Goal: Information Seeking & Learning: Understand process/instructions

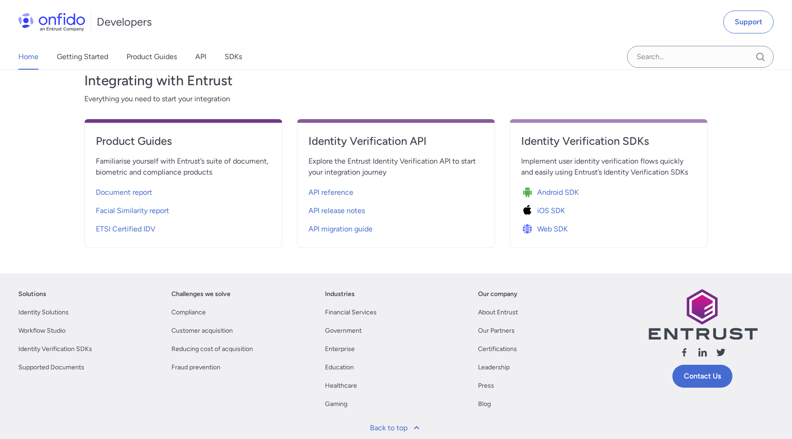
scroll to position [320, 0]
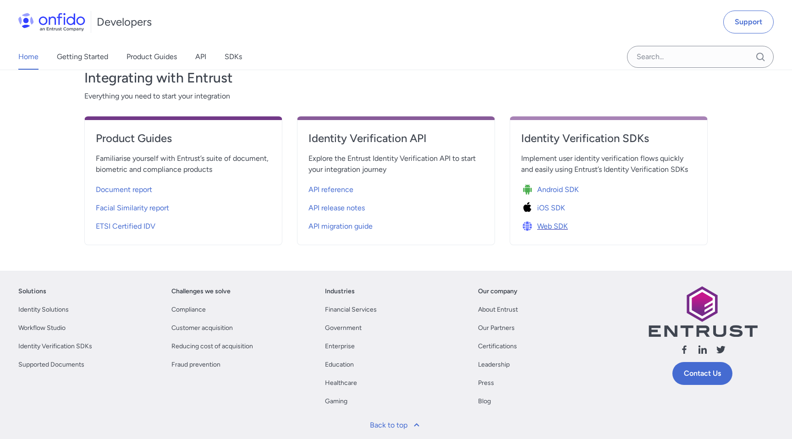
click at [553, 227] on span "Web SDK" at bounding box center [552, 226] width 31 height 11
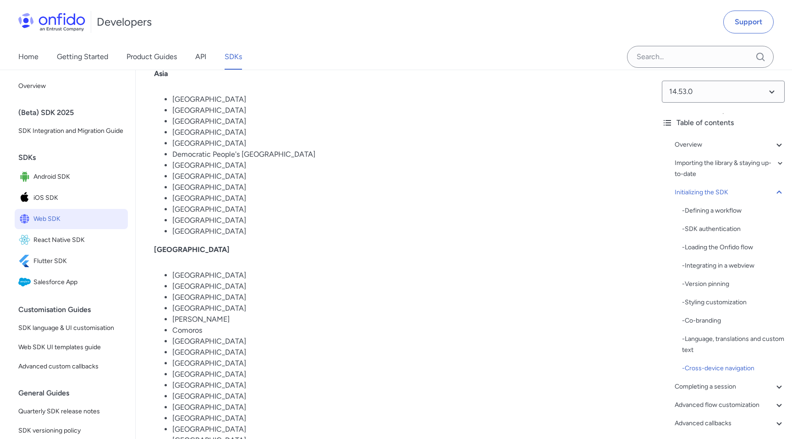
scroll to position [6577, 0]
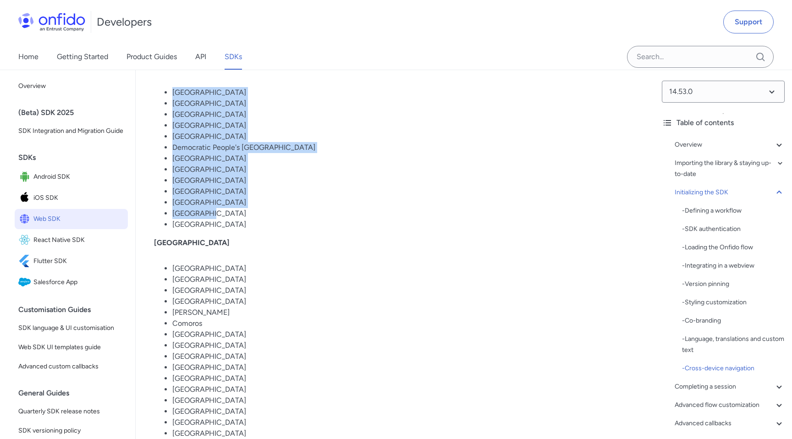
drag, startPoint x: 173, startPoint y: 96, endPoint x: 201, endPoint y: 246, distance: 152.9
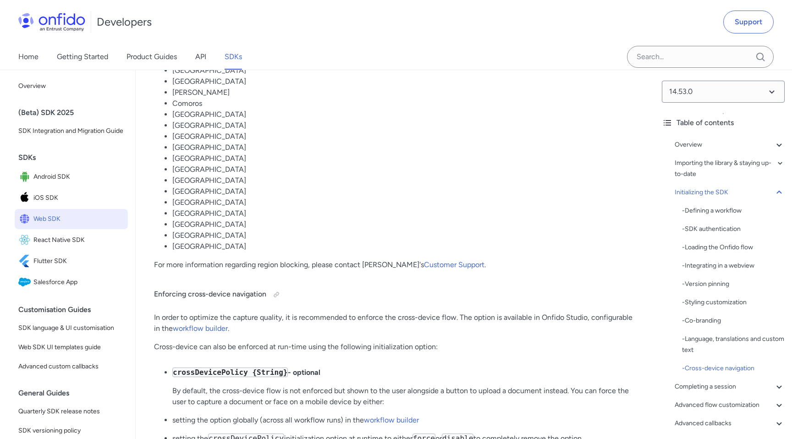
scroll to position [6800, 0]
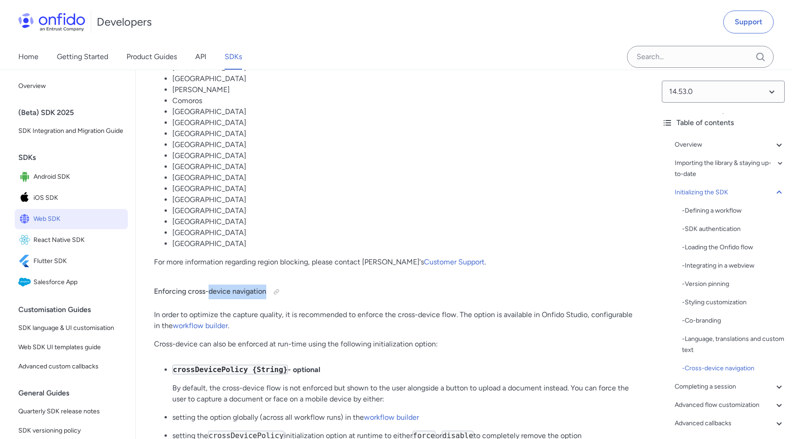
click at [207, 268] on p "For more information regarding region blocking, please contact Onfido's Custome…" at bounding box center [395, 262] width 482 height 11
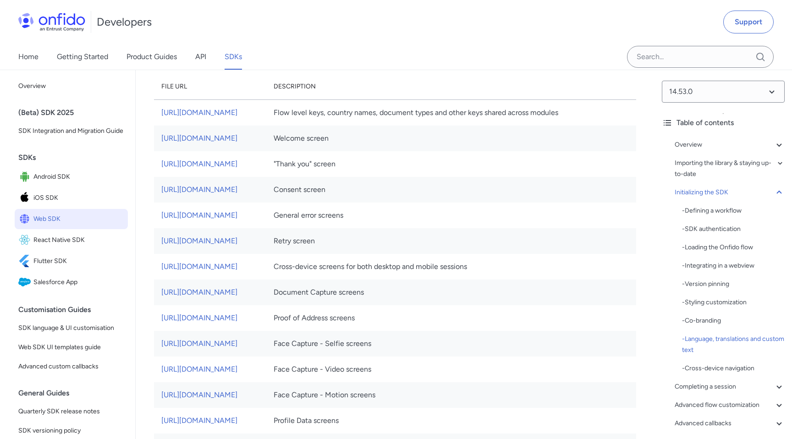
scroll to position [5132, 0]
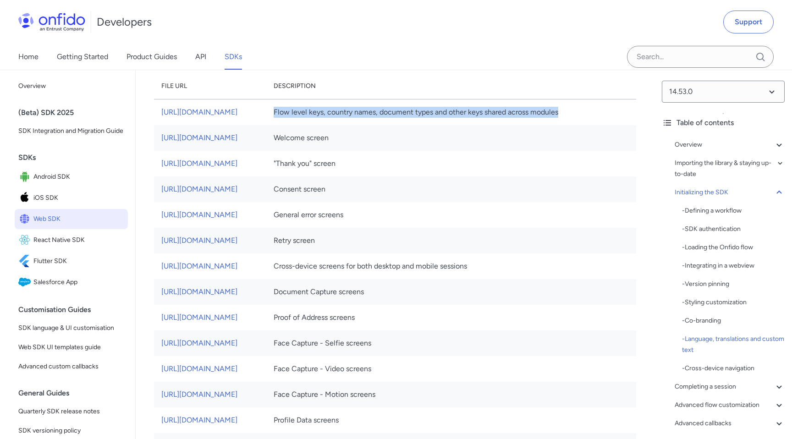
drag, startPoint x: 431, startPoint y: 138, endPoint x: 524, endPoint y: 147, distance: 94.0
click at [524, 126] on td "Flow level keys, country names, document types and other keys shared across mod…" at bounding box center [451, 113] width 370 height 26
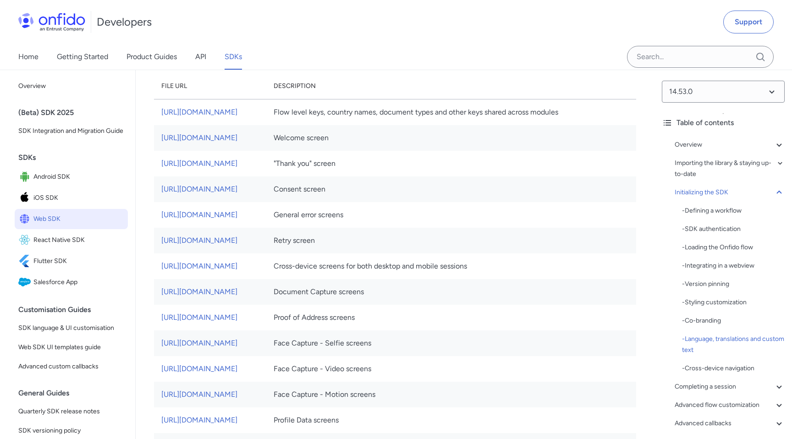
click at [537, 126] on td "Flow level keys, country names, document types and other keys shared across mod…" at bounding box center [451, 113] width 370 height 26
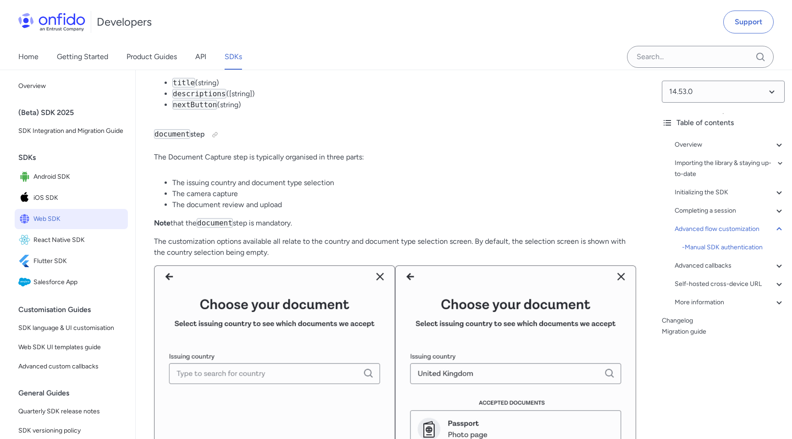
scroll to position [12652, 0]
click at [298, 163] on p "The Document Capture step is typically organised in three parts:" at bounding box center [395, 157] width 482 height 11
click at [278, 189] on li "The issuing country and document type selection" at bounding box center [404, 183] width 464 height 11
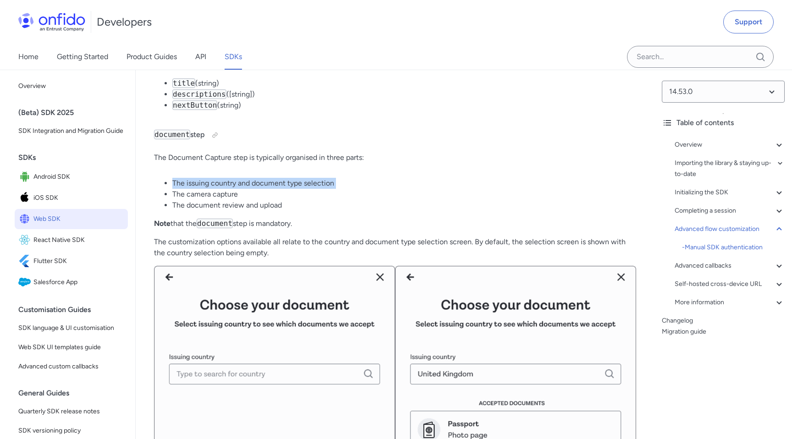
click at [278, 189] on li "The issuing country and document type selection" at bounding box center [404, 183] width 464 height 11
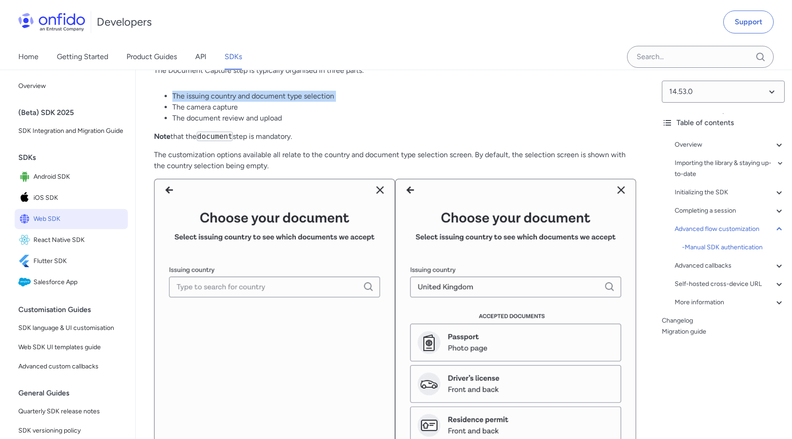
scroll to position [12740, 0]
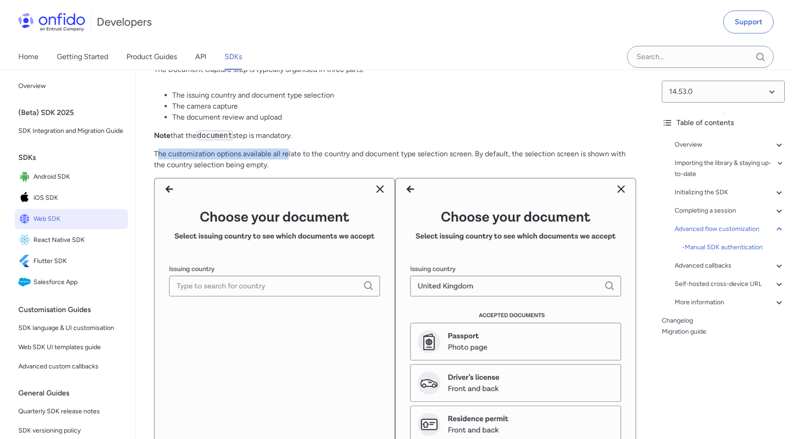
drag, startPoint x: 167, startPoint y: 187, endPoint x: 286, endPoint y: 185, distance: 119.2
click at [287, 171] on p "The customization options available all relate to the country and document type…" at bounding box center [395, 160] width 482 height 22
drag, startPoint x: 319, startPoint y: 188, endPoint x: 395, endPoint y: 189, distance: 76.1
click at [395, 171] on p "The customization options available all relate to the country and document type…" at bounding box center [395, 160] width 482 height 22
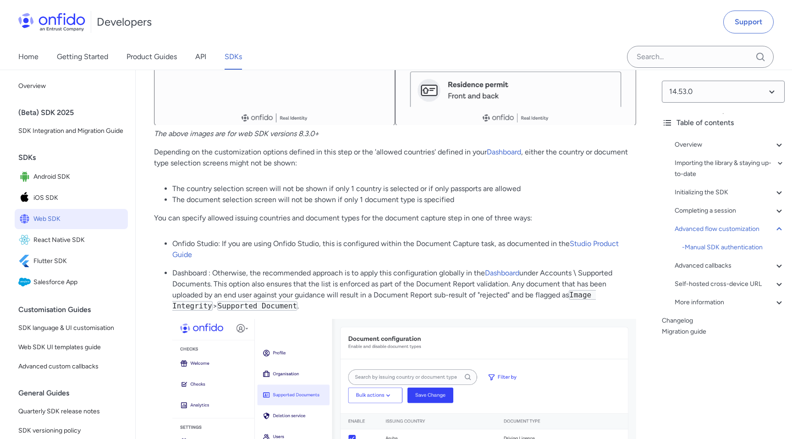
scroll to position [13095, 0]
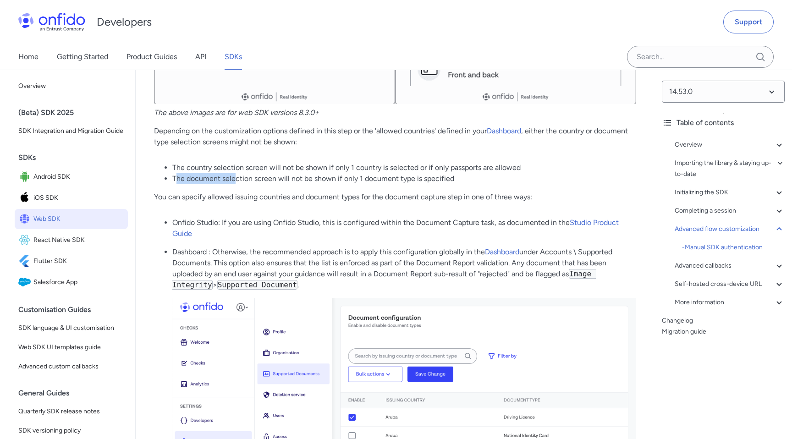
drag, startPoint x: 177, startPoint y: 209, endPoint x: 236, endPoint y: 216, distance: 59.7
click at [236, 184] on li "The document selection screen will not be shown if only 1 document type is spec…" at bounding box center [404, 178] width 464 height 11
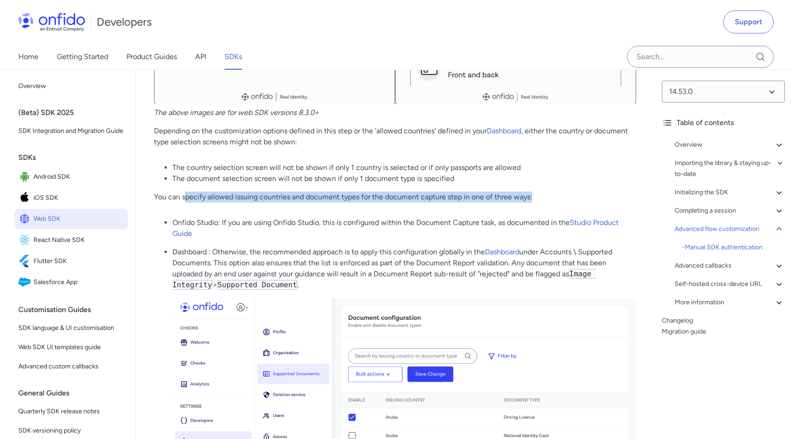
drag, startPoint x: 187, startPoint y: 230, endPoint x: 234, endPoint y: 236, distance: 47.2
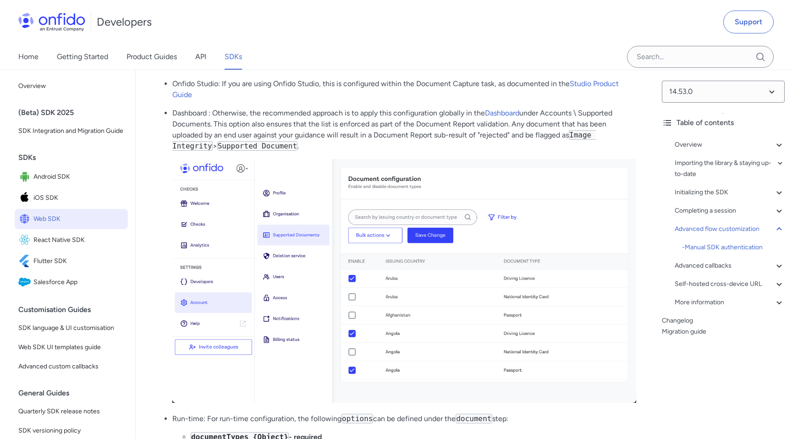
scroll to position [13250, 0]
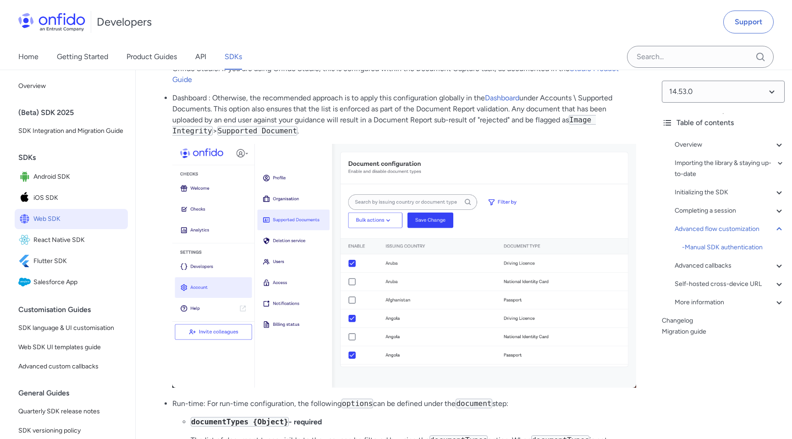
click at [238, 136] on code "Supported Document" at bounding box center [257, 131] width 80 height 10
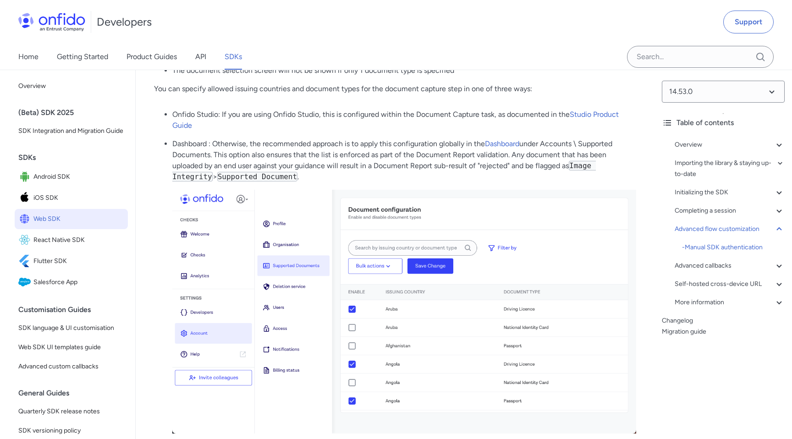
scroll to position [13198, 0]
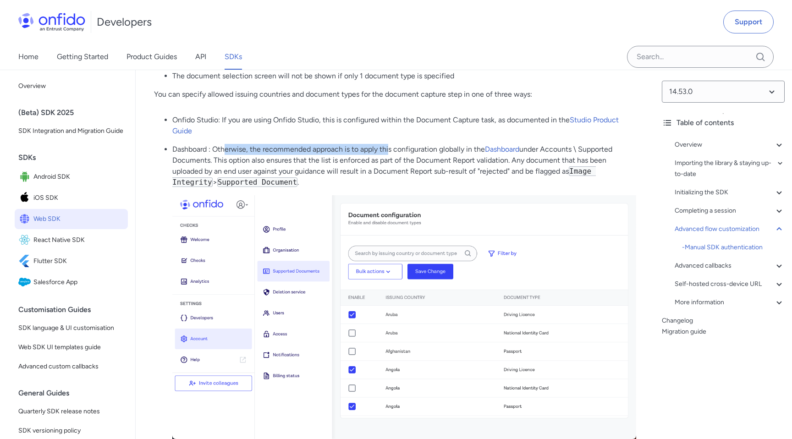
drag, startPoint x: 225, startPoint y: 183, endPoint x: 391, endPoint y: 185, distance: 165.6
click at [391, 185] on p "Dashboard : Otherwise, the recommended approach is to apply this configuration …" at bounding box center [404, 166] width 464 height 44
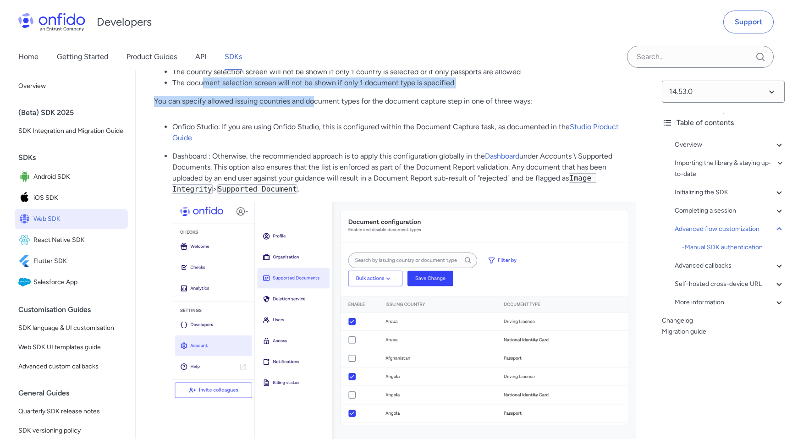
drag, startPoint x: 203, startPoint y: 114, endPoint x: 314, endPoint y: 133, distance: 113.1
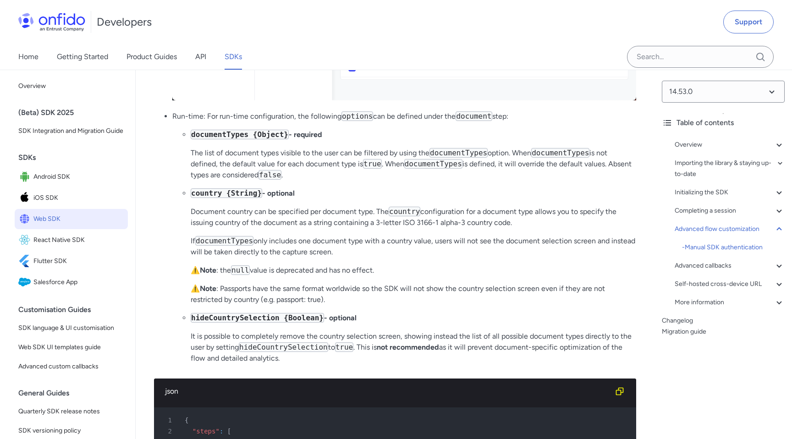
scroll to position [13545, 0]
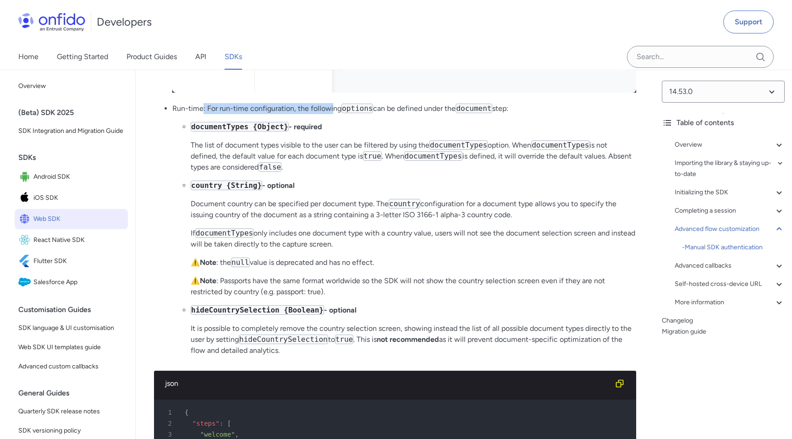
drag, startPoint x: 202, startPoint y: 143, endPoint x: 333, endPoint y: 140, distance: 130.7
click at [333, 114] on p "Run-time: For run-time configuration, the following options can be defined unde…" at bounding box center [404, 108] width 464 height 11
drag, startPoint x: 231, startPoint y: 245, endPoint x: 320, endPoint y: 245, distance: 89.0
click at [320, 221] on p "Document country can be specified per document type. The country configuration …" at bounding box center [414, 210] width 446 height 22
click at [385, 221] on p "Document country can be specified per document type. The country configuration …" at bounding box center [414, 210] width 446 height 22
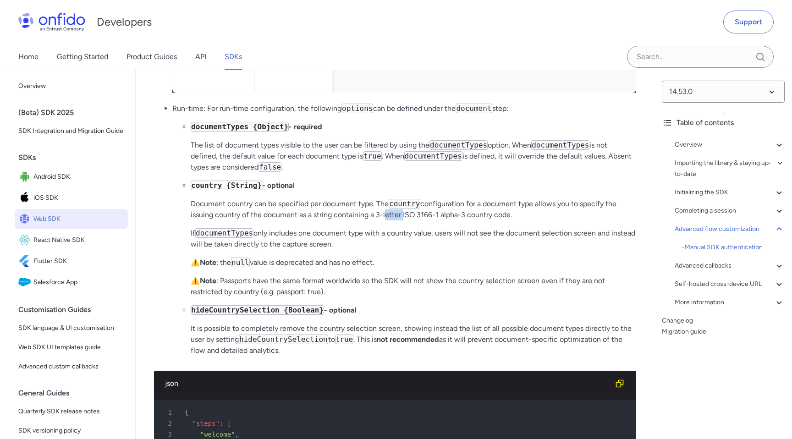
click at [385, 221] on p "Document country can be specified per document type. The country configuration …" at bounding box center [414, 210] width 446 height 22
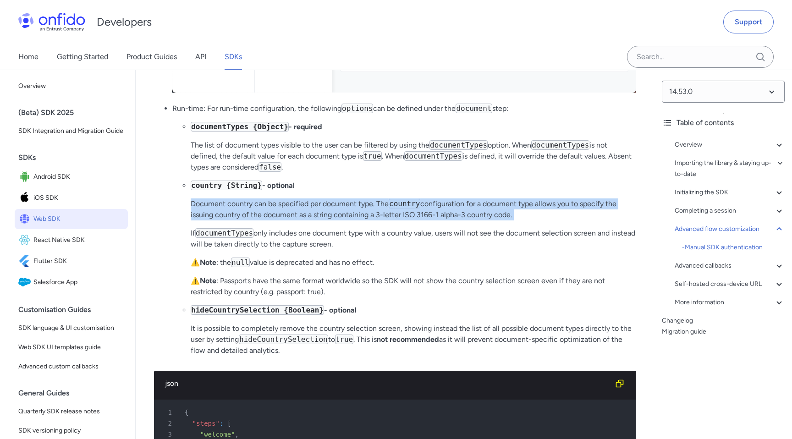
click at [385, 221] on p "Document country can be specified per document type. The country configuration …" at bounding box center [414, 210] width 446 height 22
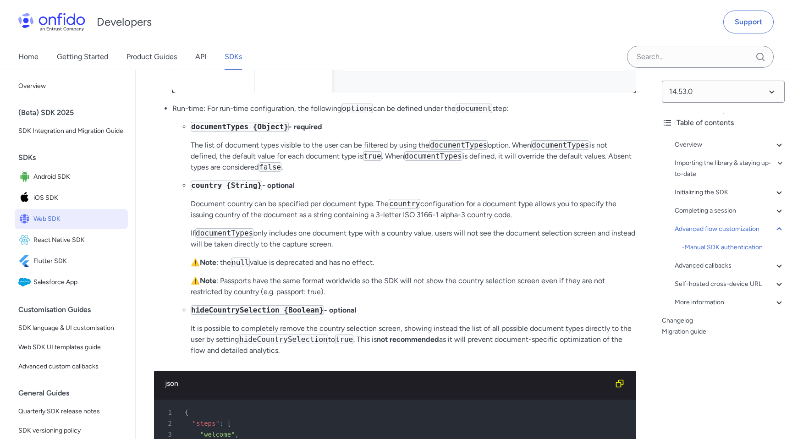
click at [371, 250] on p "If documentTypes only includes one document type with a country value, users wi…" at bounding box center [414, 239] width 446 height 22
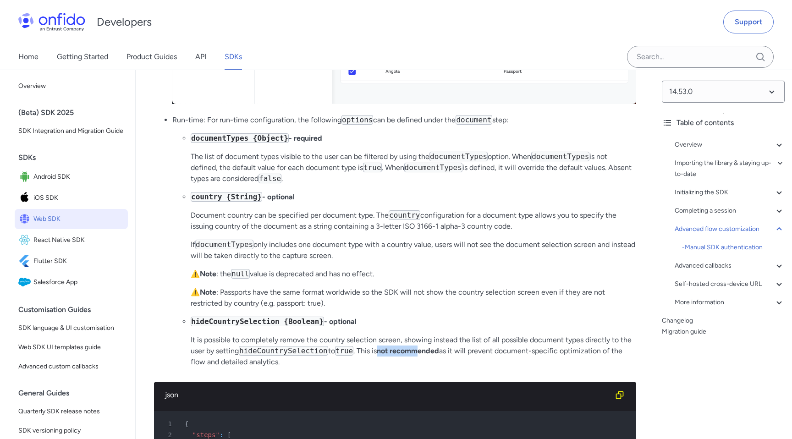
drag, startPoint x: 386, startPoint y: 385, endPoint x: 424, endPoint y: 384, distance: 38.5
click at [424, 355] on strong "not recommended" at bounding box center [408, 351] width 62 height 9
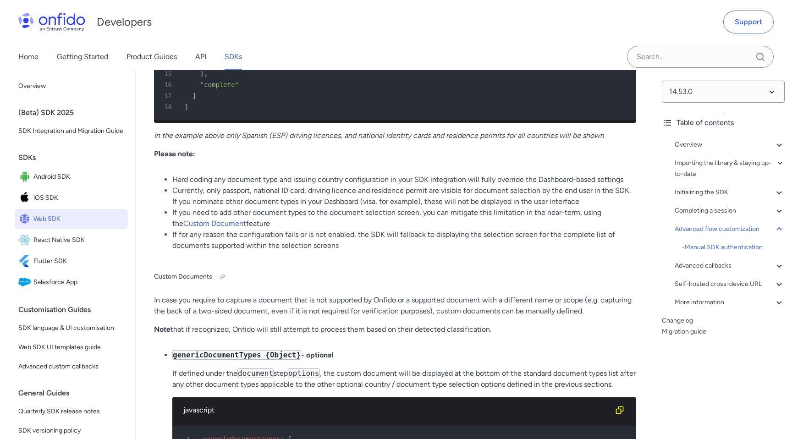
scroll to position [14039, 0]
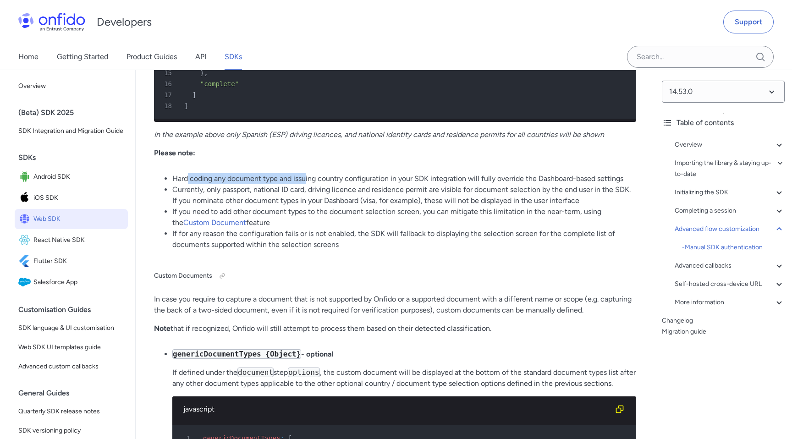
drag, startPoint x: 188, startPoint y: 214, endPoint x: 308, endPoint y: 214, distance: 119.2
click at [308, 184] on li "Hard coding any document type and issuing country configuration in your SDK int…" at bounding box center [404, 178] width 464 height 11
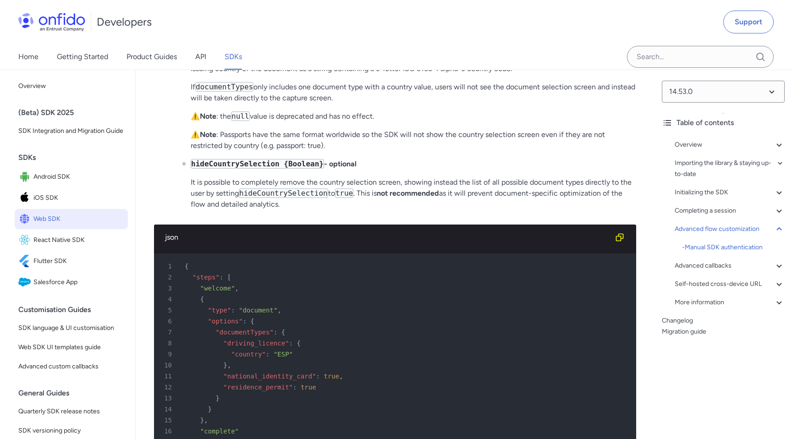
scroll to position [13691, 0]
click at [271, 122] on p "⚠️ Note : the null value is deprecated and has no effect." at bounding box center [414, 116] width 446 height 11
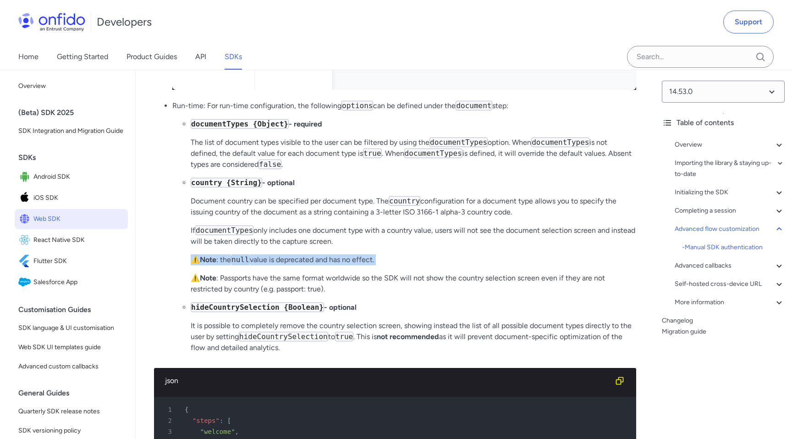
scroll to position [13543, 0]
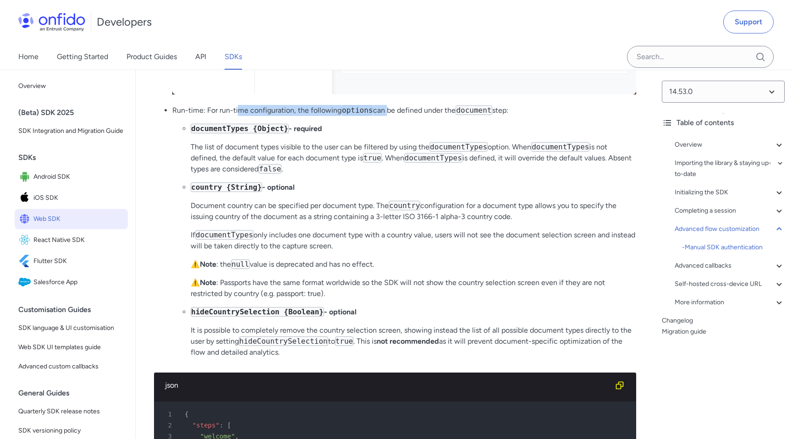
drag, startPoint x: 240, startPoint y: 141, endPoint x: 388, endPoint y: 142, distance: 148.1
click at [388, 116] on p "Run-time: For run-time configuration, the following options can be defined unde…" at bounding box center [404, 110] width 464 height 11
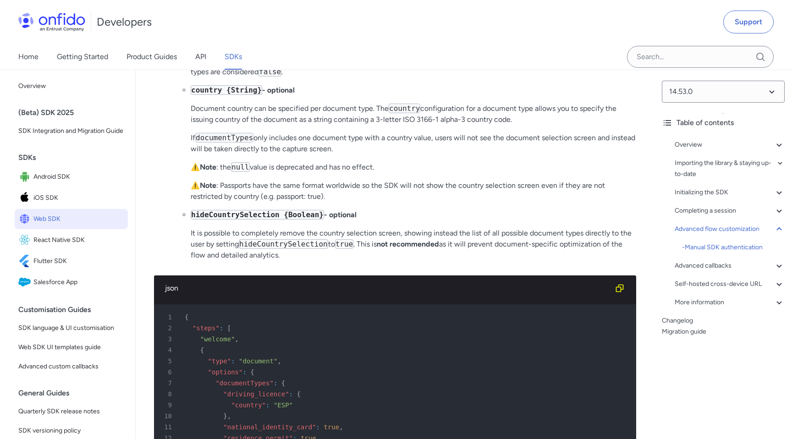
scroll to position [13602, 0]
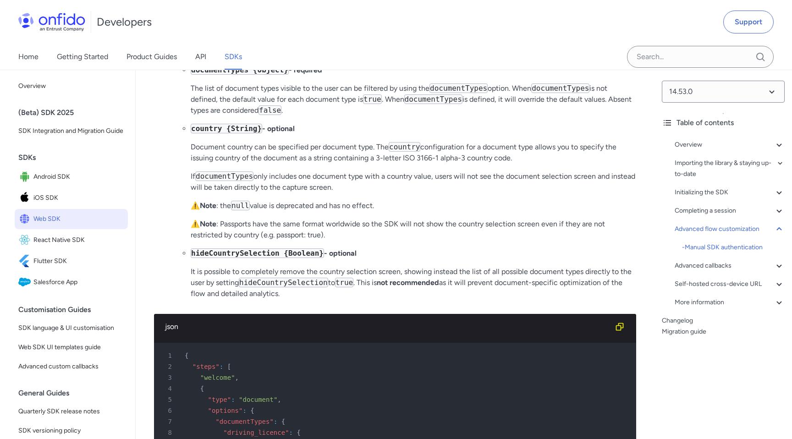
drag, startPoint x: 327, startPoint y: 329, endPoint x: 180, endPoint y: 136, distance: 242.8
click at [180, 136] on ul "documentTypes {Object} - required The list of document types visible to the use…" at bounding box center [404, 182] width 464 height 235
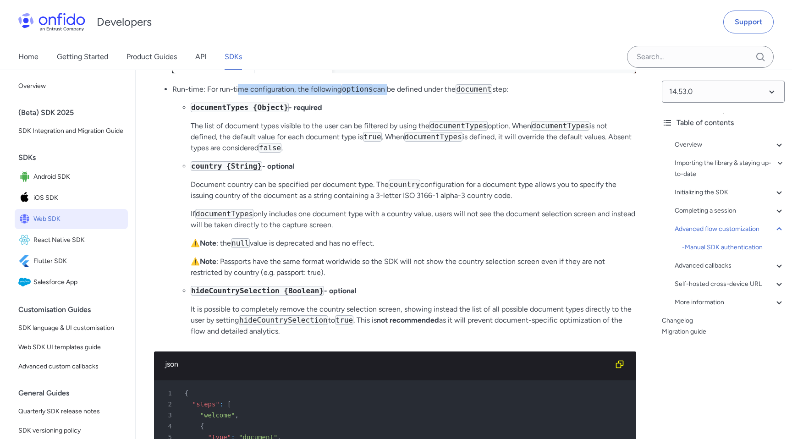
scroll to position [13569, 0]
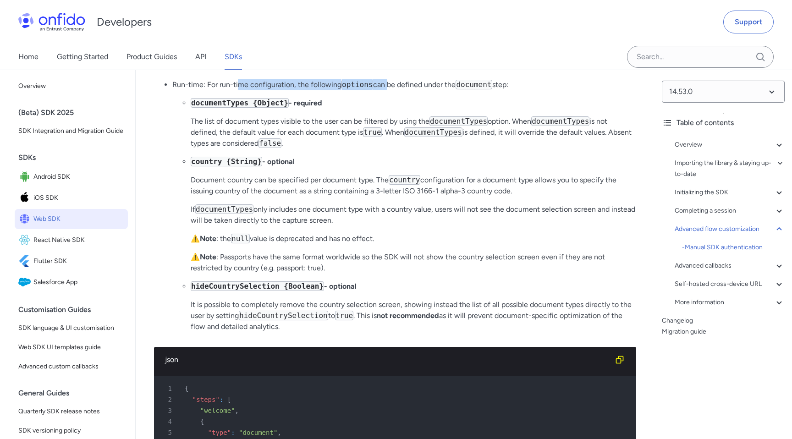
click at [340, 226] on p "If documentTypes only includes one document type with a country value, users wi…" at bounding box center [414, 215] width 446 height 22
drag, startPoint x: 174, startPoint y: 116, endPoint x: 384, endPoint y: 358, distance: 320.5
click at [384, 332] on li "Run-time: For run-time configuration, the following options can be defined unde…" at bounding box center [404, 205] width 464 height 253
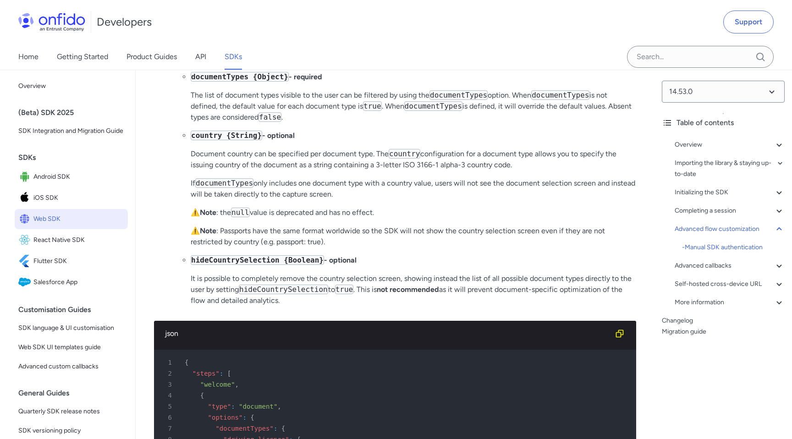
scroll to position [13596, 0]
click at [315, 217] on p "⚠️ Note : the null value is deprecated and has no effect." at bounding box center [414, 211] width 446 height 11
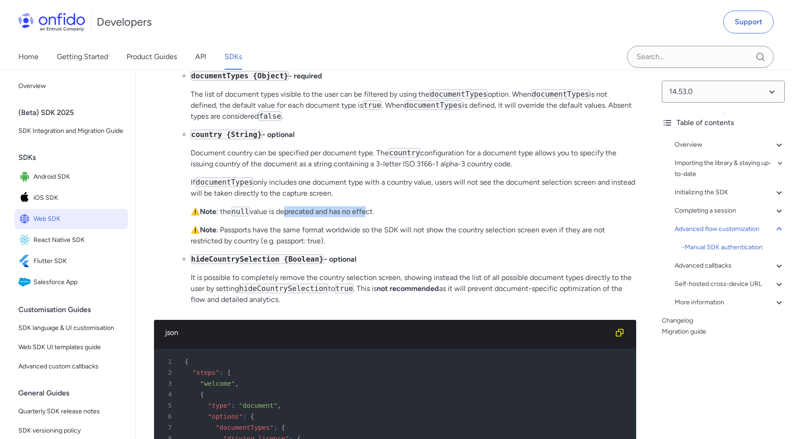
drag, startPoint x: 282, startPoint y: 242, endPoint x: 367, endPoint y: 242, distance: 84.8
click at [367, 217] on p "⚠️ Note : the null value is deprecated and has no effect." at bounding box center [414, 211] width 446 height 11
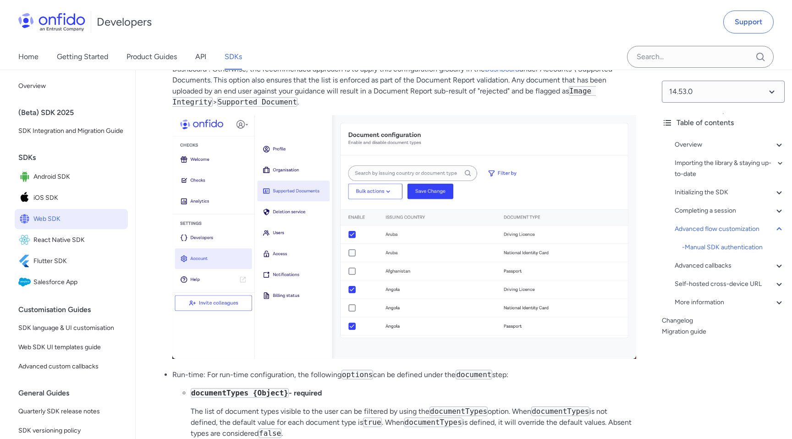
scroll to position [13269, 0]
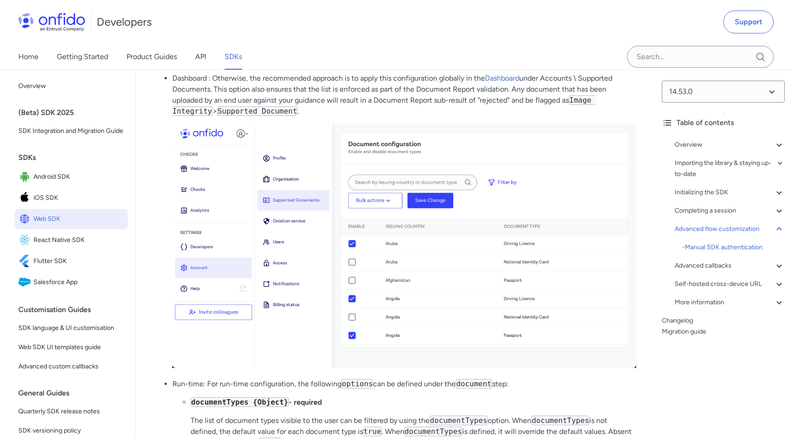
click at [335, 117] on p "Dashboard : Otherwise, the recommended approach is to apply this configuration …" at bounding box center [404, 95] width 464 height 44
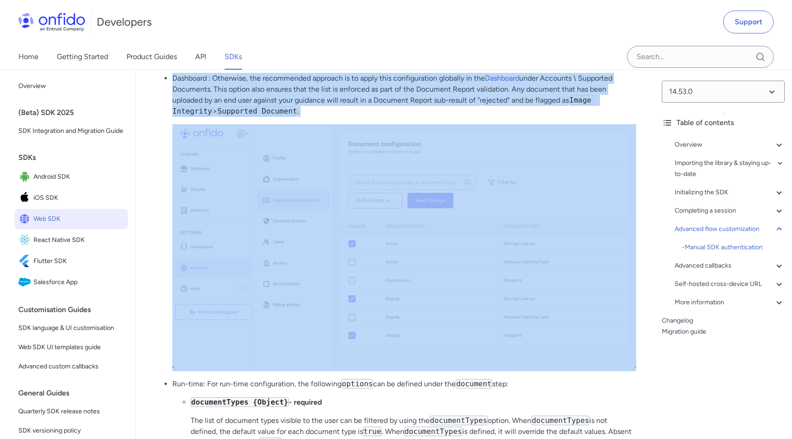
click at [335, 117] on p "Dashboard : Otherwise, the recommended approach is to apply this configuration …" at bounding box center [404, 95] width 464 height 44
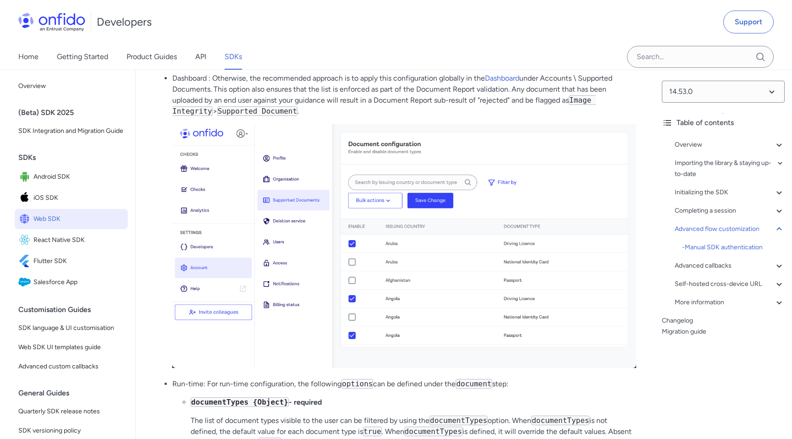
click at [355, 117] on p "Dashboard : Otherwise, the recommended approach is to apply this configuration …" at bounding box center [404, 95] width 464 height 44
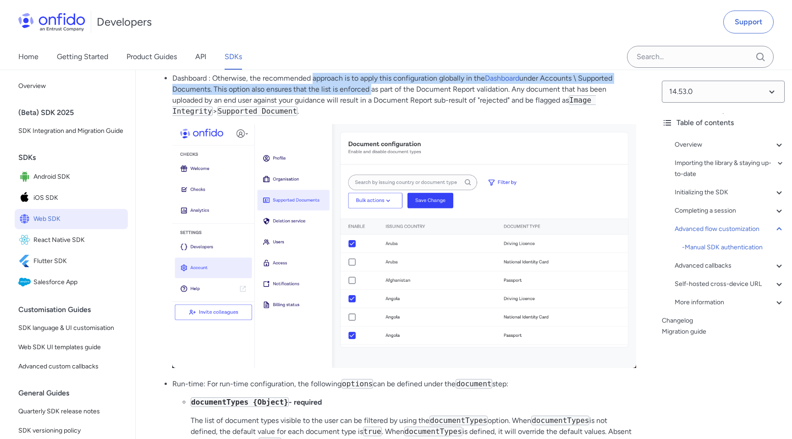
drag, startPoint x: 354, startPoint y: 123, endPoint x: 334, endPoint y: 112, distance: 22.8
click at [334, 112] on p "Dashboard : Otherwise, the recommended approach is to apply this configuration …" at bounding box center [404, 95] width 464 height 44
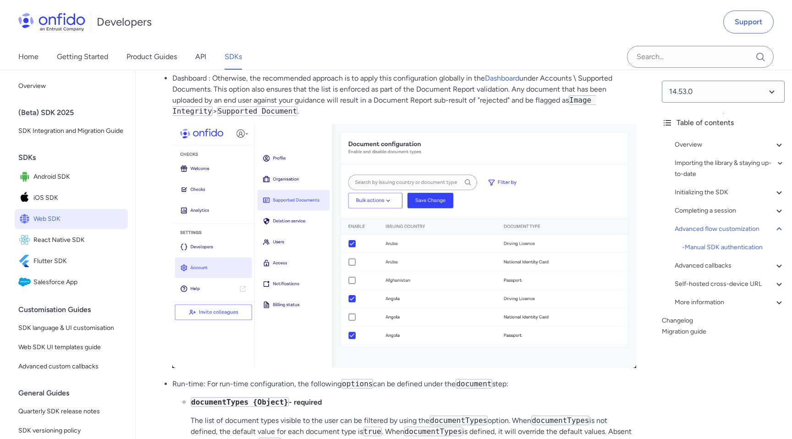
click at [354, 117] on p "Dashboard : Otherwise, the recommended approach is to apply this configuration …" at bounding box center [404, 95] width 464 height 44
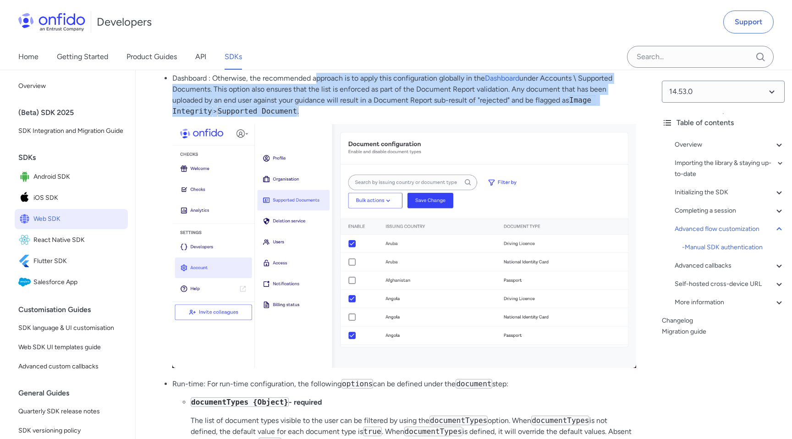
drag, startPoint x: 349, startPoint y: 144, endPoint x: 316, endPoint y: 111, distance: 47.0
click at [316, 111] on p "Dashboard : Otherwise, the recommended approach is to apply this configuration …" at bounding box center [404, 95] width 464 height 44
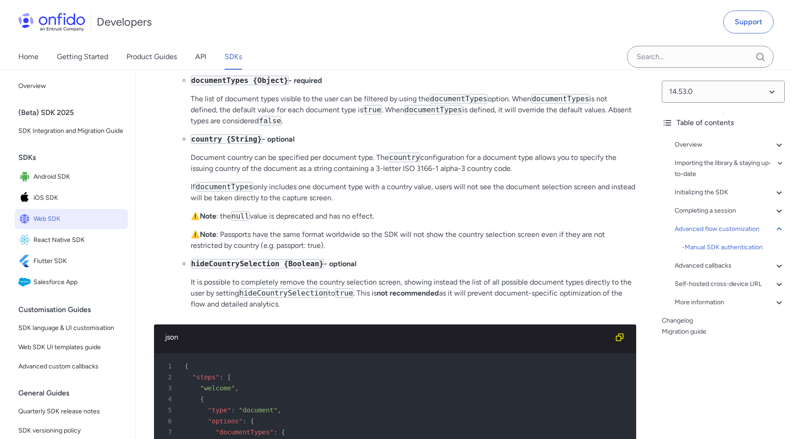
scroll to position [13583, 0]
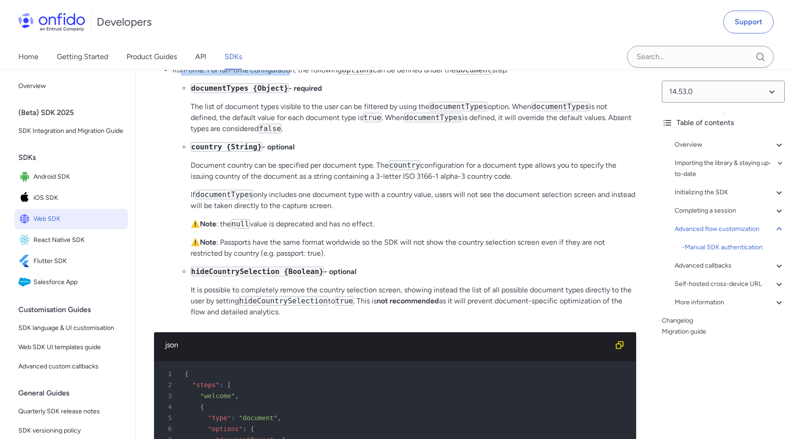
drag, startPoint x: 180, startPoint y: 100, endPoint x: 288, endPoint y: 104, distance: 108.3
click at [289, 76] on p "Run-time: For run-time configuration, the following options can be defined unde…" at bounding box center [404, 70] width 464 height 11
click at [383, 131] on li "documentTypes {Object} - required The list of document types visible to the use…" at bounding box center [414, 108] width 446 height 51
drag, startPoint x: 389, startPoint y: 103, endPoint x: 437, endPoint y: 103, distance: 47.7
click at [437, 76] on p "Run-time: For run-time configuration, the following options can be defined unde…" at bounding box center [404, 70] width 464 height 11
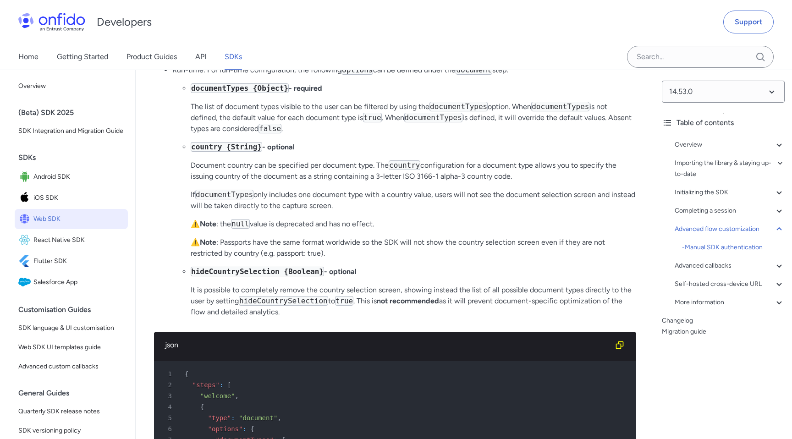
click at [432, 111] on code "documentTypes" at bounding box center [459, 107] width 58 height 10
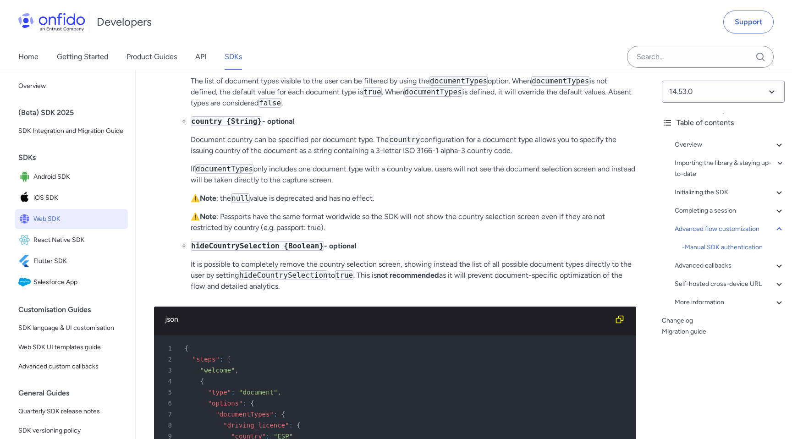
scroll to position [13612, 0]
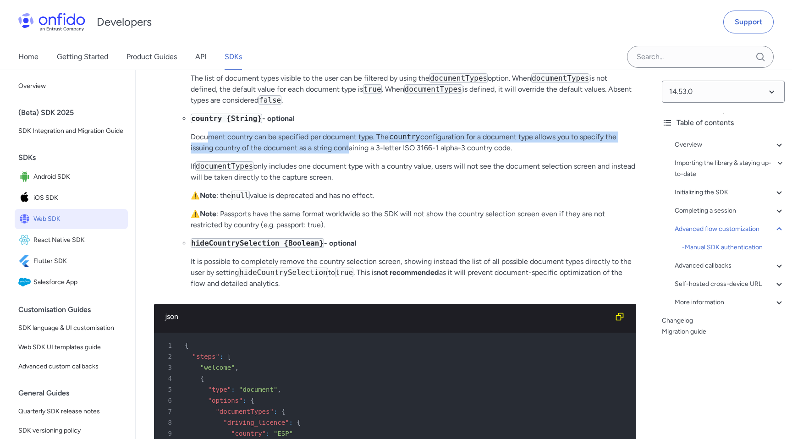
drag, startPoint x: 209, startPoint y: 172, endPoint x: 347, endPoint y: 185, distance: 139.2
click at [347, 154] on p "Document country can be specified per document type. The country configuration …" at bounding box center [414, 143] width 446 height 22
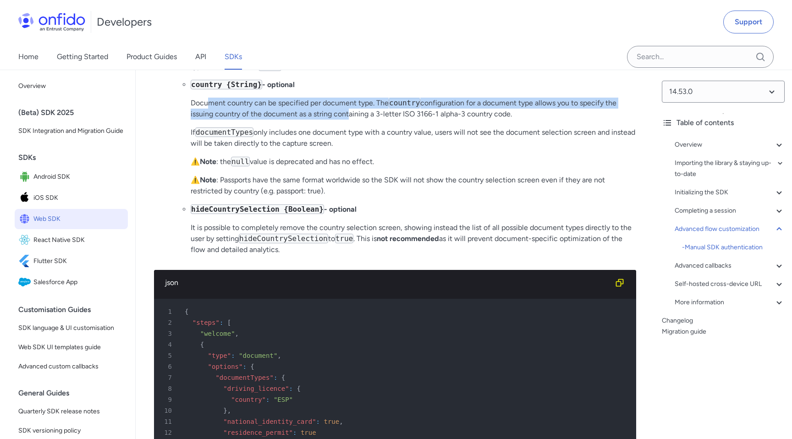
scroll to position [13647, 0]
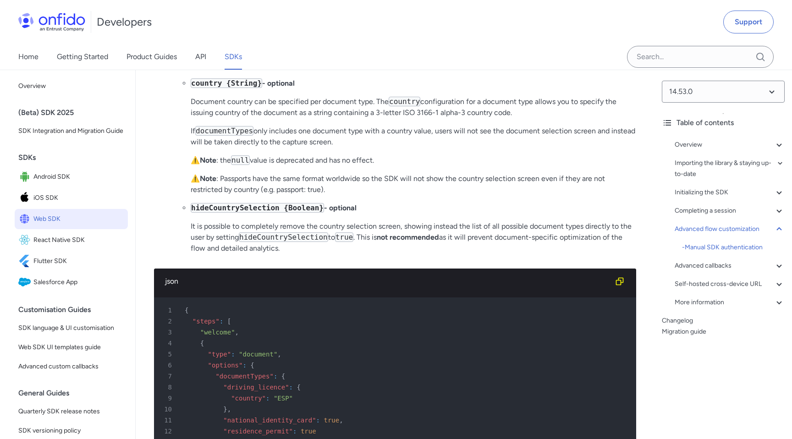
click at [316, 148] on p "If documentTypes only includes one document type with a country value, users wi…" at bounding box center [414, 137] width 446 height 22
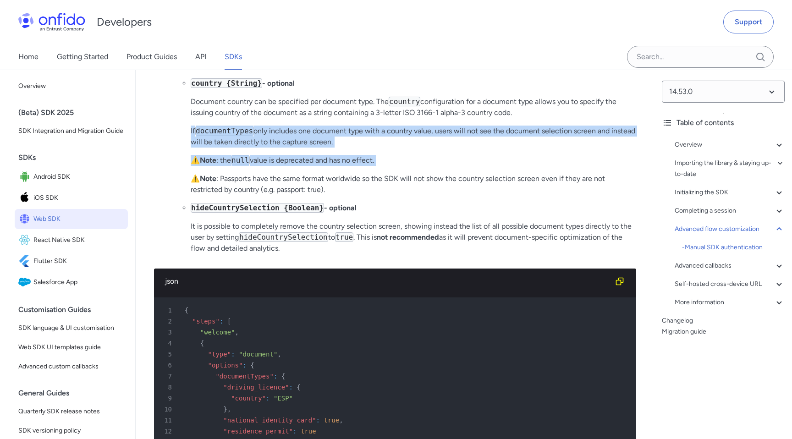
drag, startPoint x: 192, startPoint y: 161, endPoint x: 321, endPoint y: 204, distance: 136.0
click at [321, 204] on ul "documentTypes {Object} - required The list of document types visible to the use…" at bounding box center [404, 136] width 464 height 235
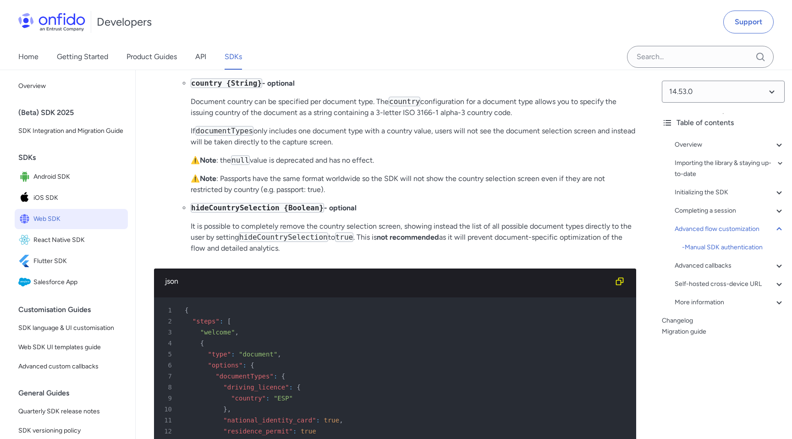
click at [341, 231] on ul "documentTypes {Object} - required The list of document types visible to the use…" at bounding box center [404, 136] width 464 height 235
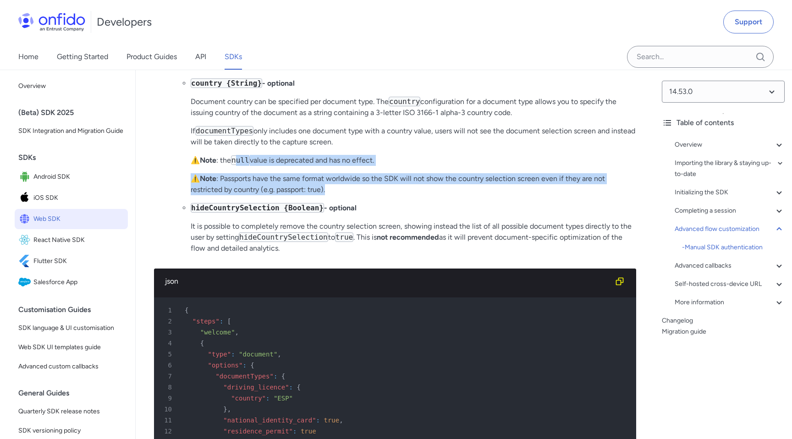
drag, startPoint x: 335, startPoint y: 230, endPoint x: 237, endPoint y: 192, distance: 105.4
click at [237, 192] on ul "documentTypes {Object} - required The list of document types visible to the use…" at bounding box center [404, 136] width 464 height 235
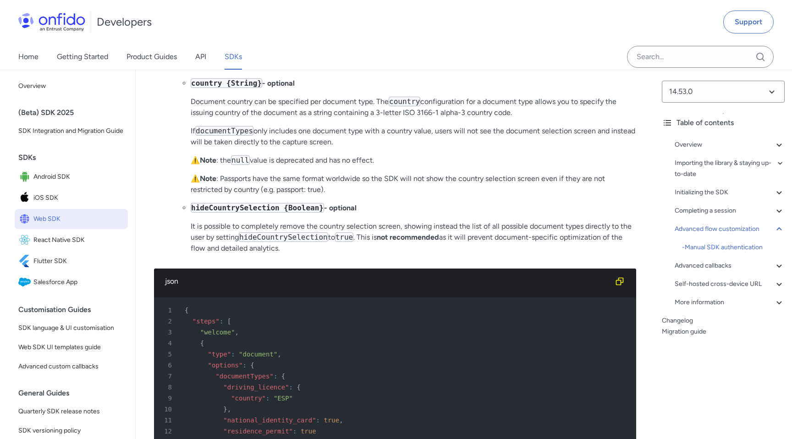
click at [246, 195] on p "⚠️ Note : Passports have the same format worldwide so the SDK will not show the…" at bounding box center [414, 184] width 446 height 22
drag, startPoint x: 236, startPoint y: 223, endPoint x: 364, endPoint y: 234, distance: 128.9
click at [364, 234] on ul "documentTypes {Object} - required The list of document types visible to the use…" at bounding box center [404, 136] width 464 height 235
click at [377, 195] on p "⚠️ Note : Passports have the same format worldwide so the SDK will not show the…" at bounding box center [414, 184] width 446 height 22
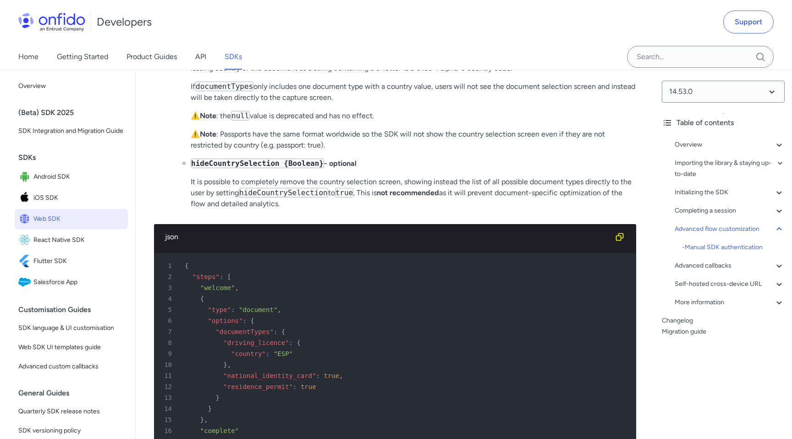
scroll to position [13697, 0]
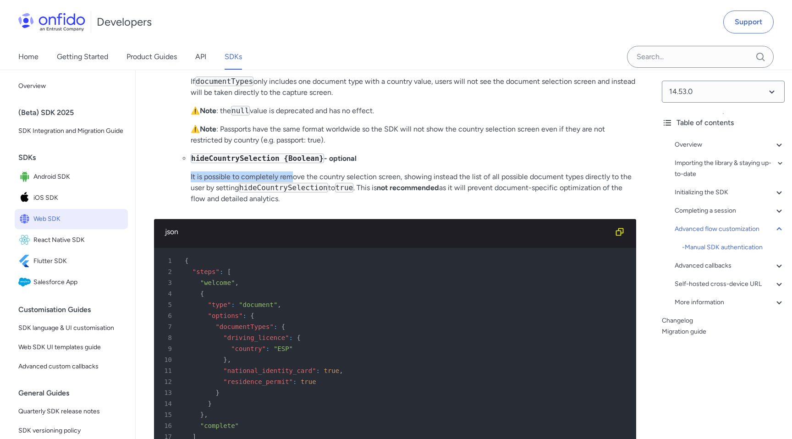
drag, startPoint x: 292, startPoint y: 212, endPoint x: 243, endPoint y: 197, distance: 51.4
click at [243, 197] on li "hideCountrySelection {Boolean} - optional It is possible to completely remove t…" at bounding box center [414, 178] width 446 height 51
click at [310, 205] on p "It is possible to completely remove the country selection screen, showing inste…" at bounding box center [414, 188] width 446 height 33
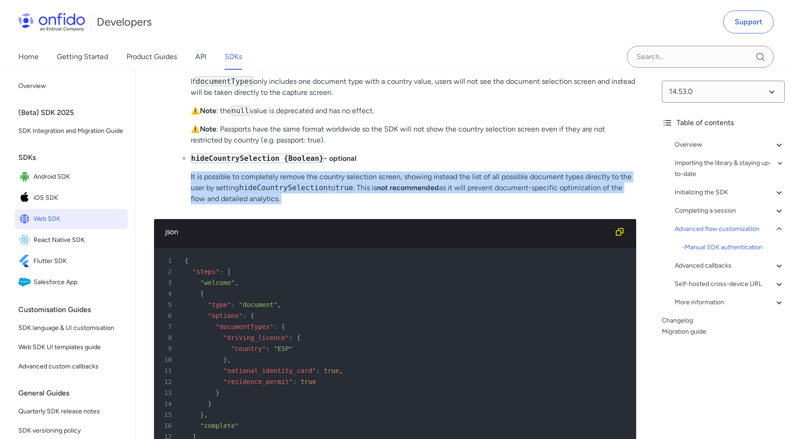
drag, startPoint x: 310, startPoint y: 235, endPoint x: 188, endPoint y: 210, distance: 124.5
click at [188, 205] on ul "documentTypes {Object} - required The list of document types visible to the use…" at bounding box center [404, 87] width 464 height 235
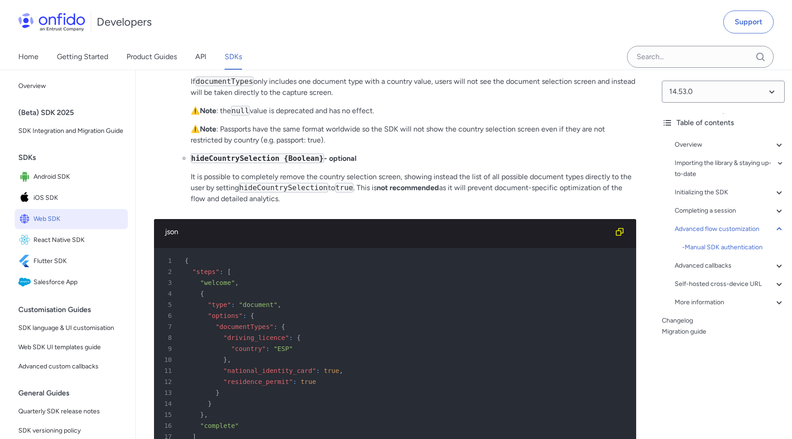
click at [205, 205] on p "It is possible to completely remove the country selection screen, showing inste…" at bounding box center [414, 188] width 446 height 33
drag, startPoint x: 188, startPoint y: 209, endPoint x: 315, endPoint y: 242, distance: 130.8
click at [333, 205] on p "It is possible to completely remove the country selection screen, showing inste…" at bounding box center [414, 188] width 446 height 33
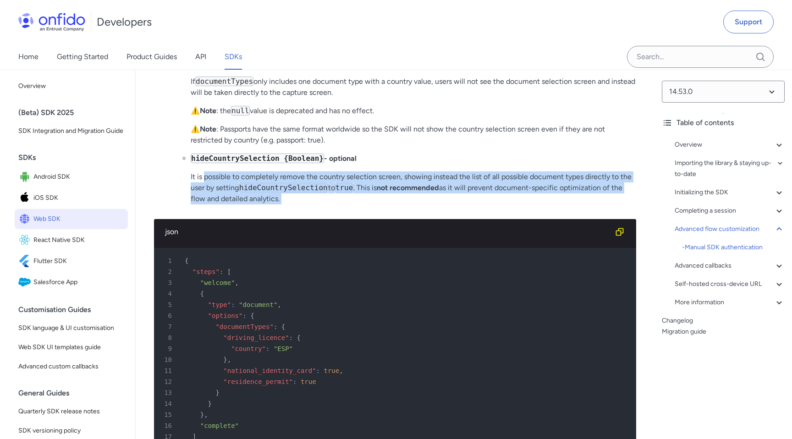
drag, startPoint x: 333, startPoint y: 236, endPoint x: 213, endPoint y: 205, distance: 124.0
click at [213, 205] on p "It is possible to completely remove the country selection screen, showing inste…" at bounding box center [414, 188] width 446 height 33
click at [425, 205] on p "It is possible to completely remove the country selection screen, showing inste…" at bounding box center [414, 188] width 446 height 33
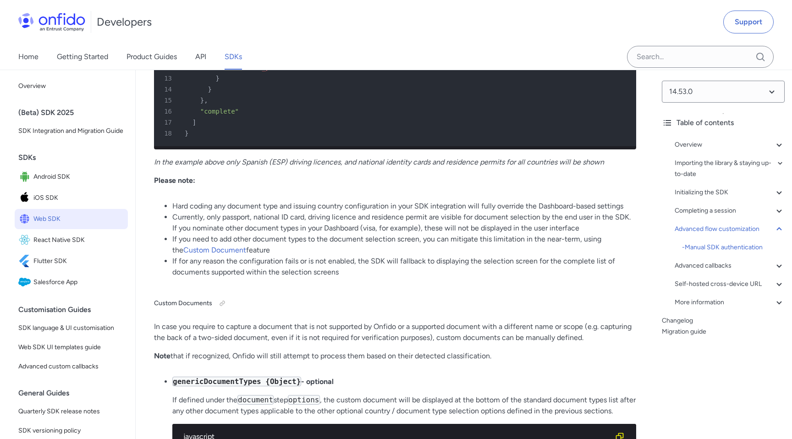
scroll to position [14053, 0]
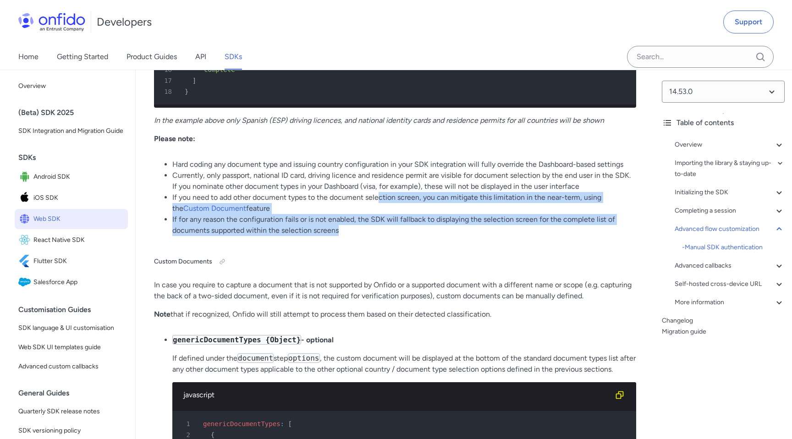
drag, startPoint x: 380, startPoint y: 228, endPoint x: 385, endPoint y: 262, distance: 34.4
click at [385, 236] on ul "Hard coding any document type and issuing country configuration in your SDK int…" at bounding box center [395, 197] width 482 height 77
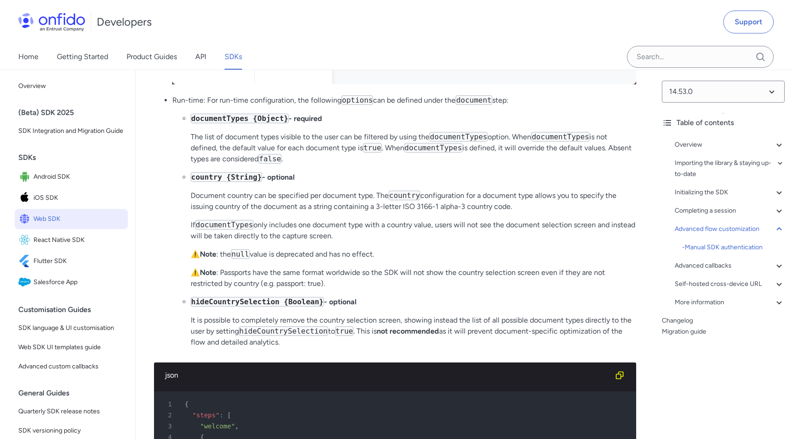
scroll to position [13556, 0]
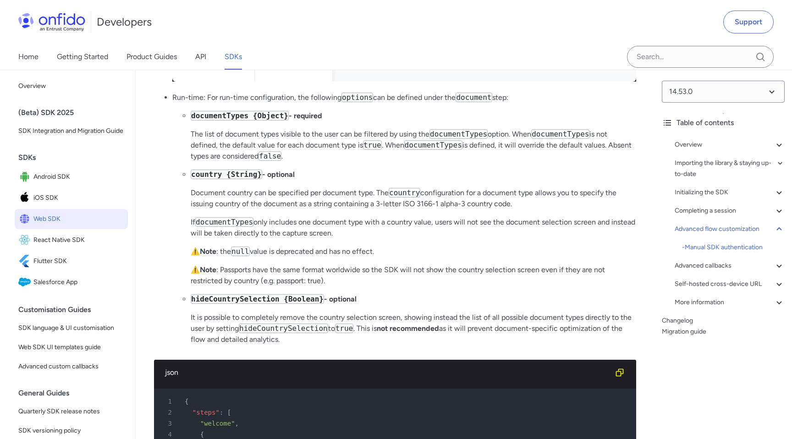
drag, startPoint x: 172, startPoint y: 129, endPoint x: 396, endPoint y: 374, distance: 332.1
click at [396, 353] on ul "Onfido Studio: If you are using Onfido Studio, this is configured within the Do…" at bounding box center [395, 55] width 482 height 596
copy li "Lor-ipsu: Dol sit-amet consecteturad, eli seddoeius tempori utl et dolorem aliq…"
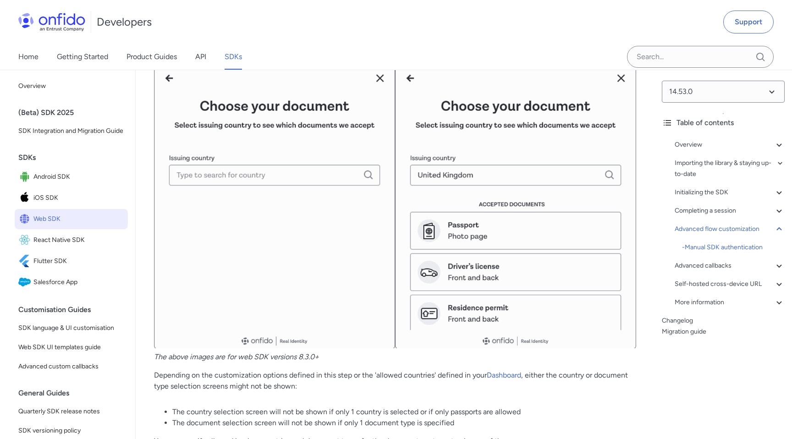
scroll to position [12860, 0]
